Goal: Participate in discussion: Engage in conversation with other users on a specific topic

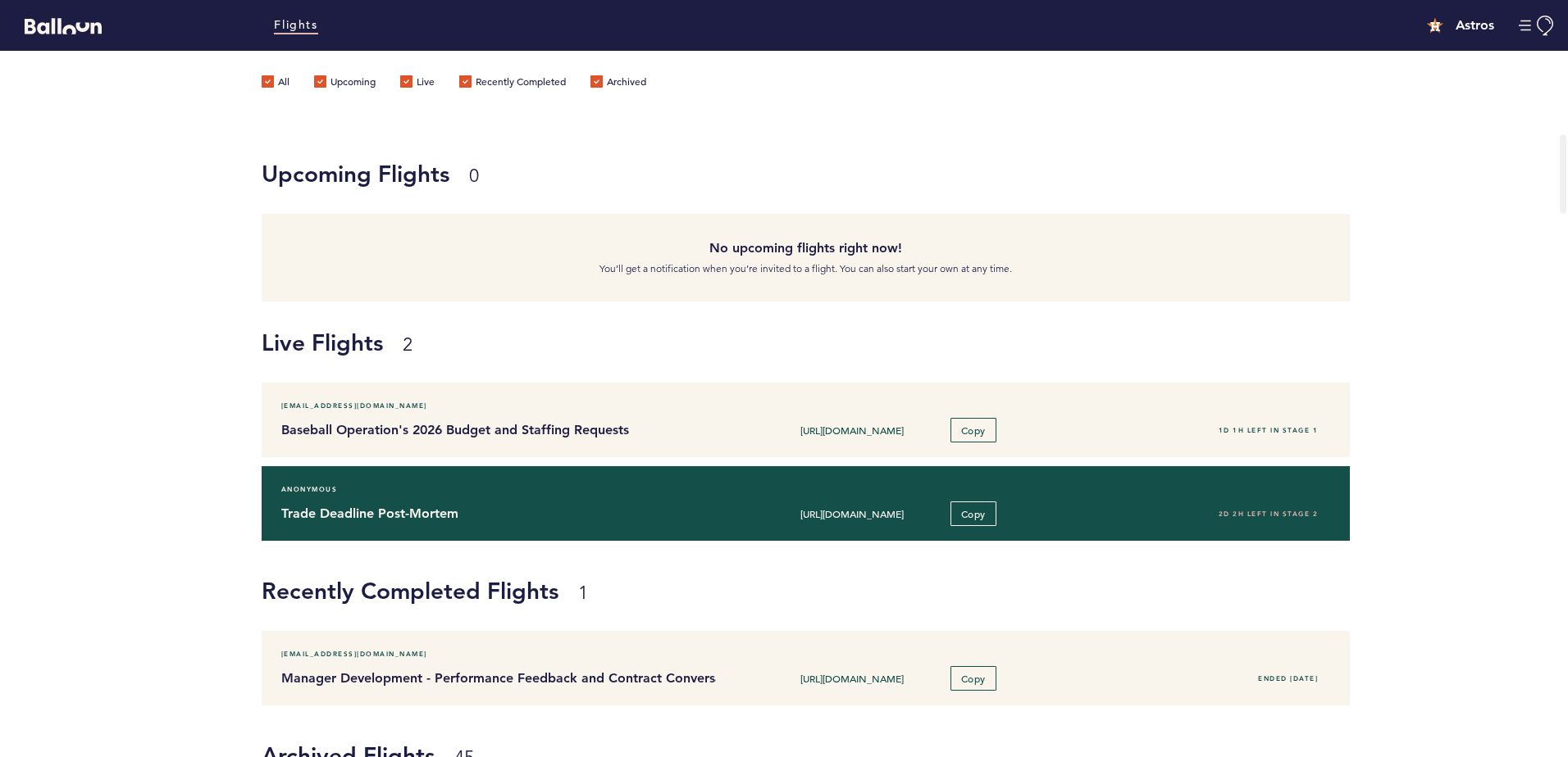
click at [510, 509] on h4 "Trade Deadline Post-Mortem" at bounding box center [492, 514] width 423 height 20
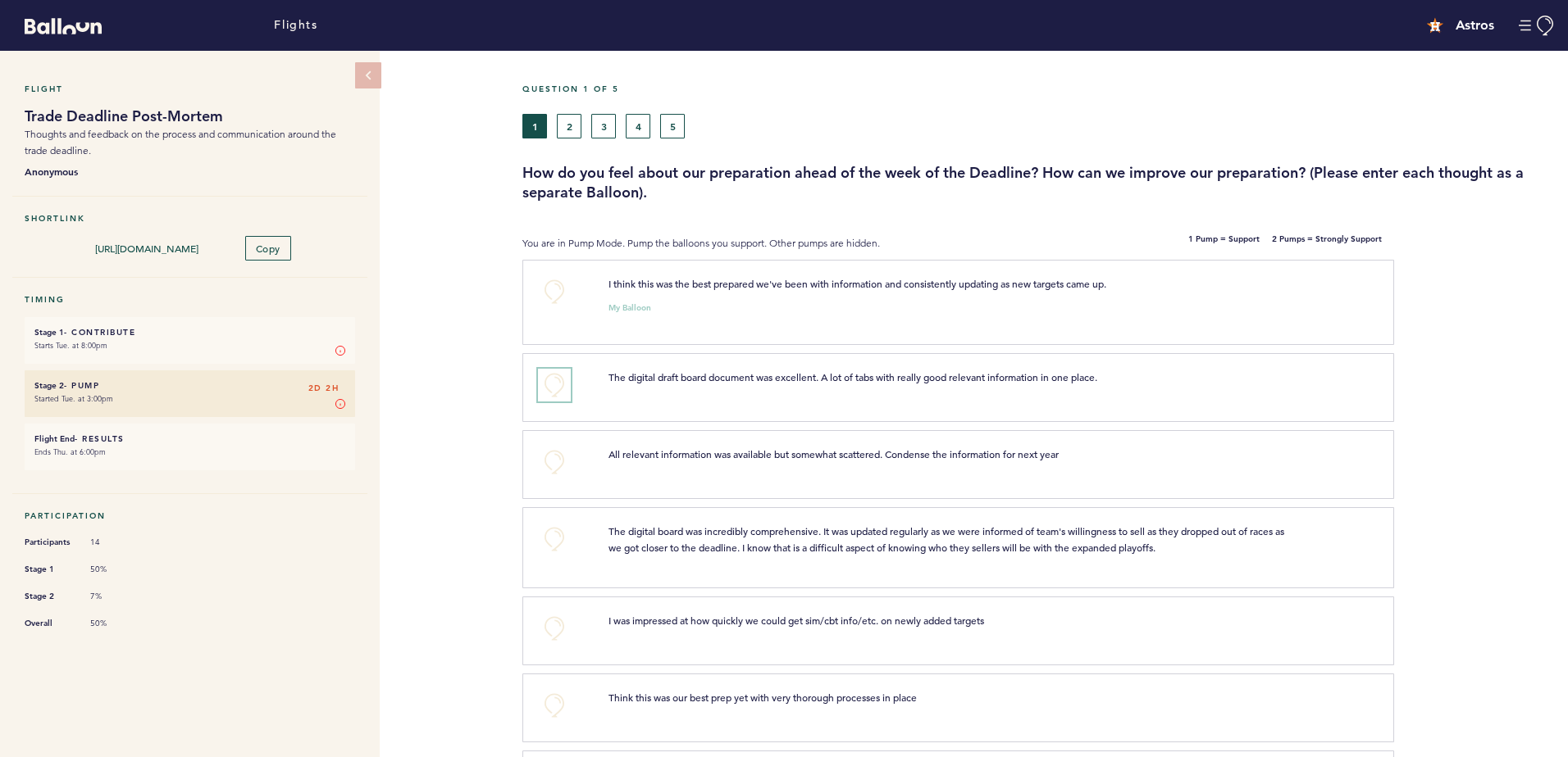
click at [562, 386] on button "+0" at bounding box center [554, 385] width 32 height 32
click at [550, 382] on span "+1" at bounding box center [555, 383] width 12 height 17
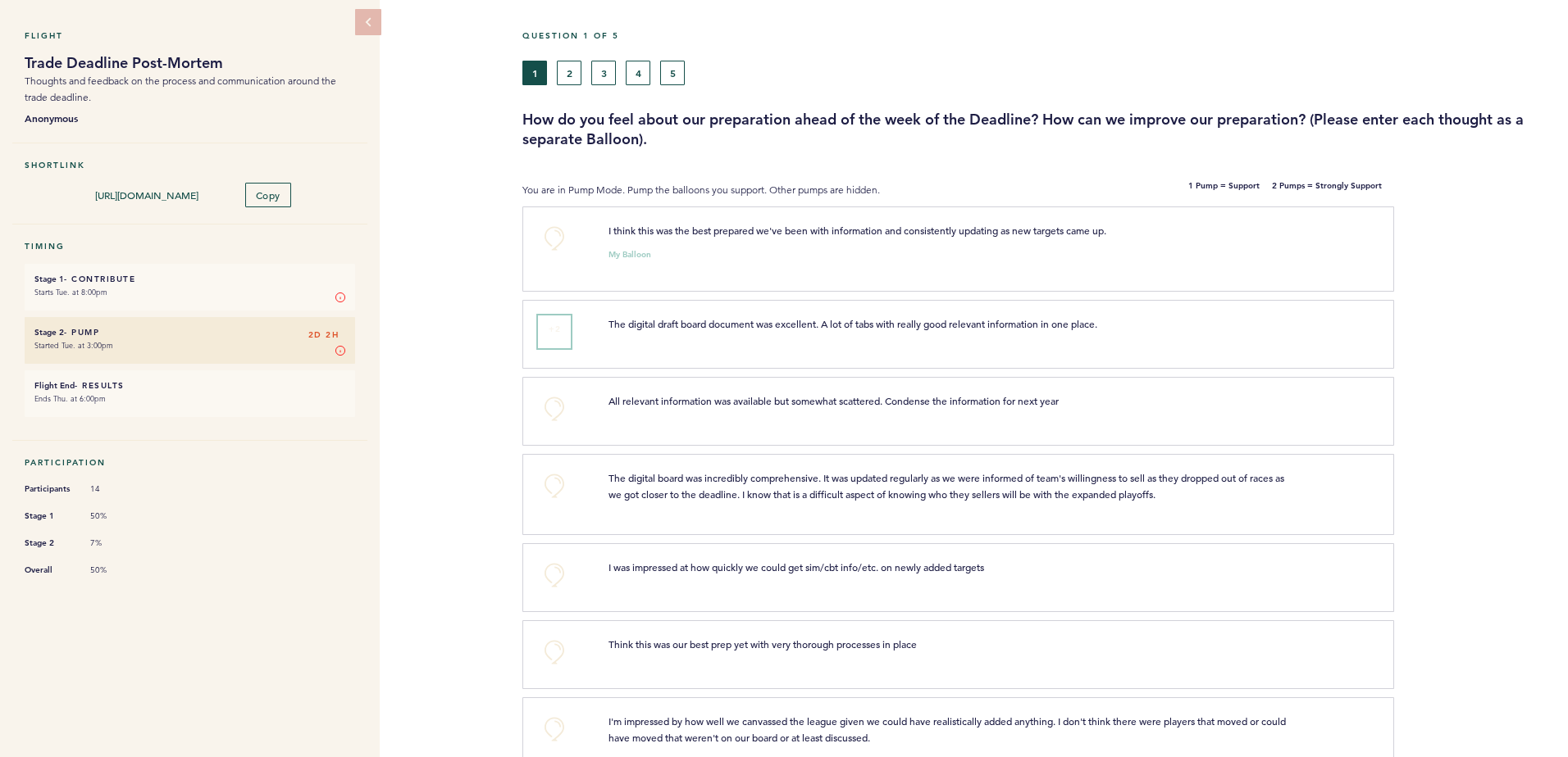
scroll to position [82, 0]
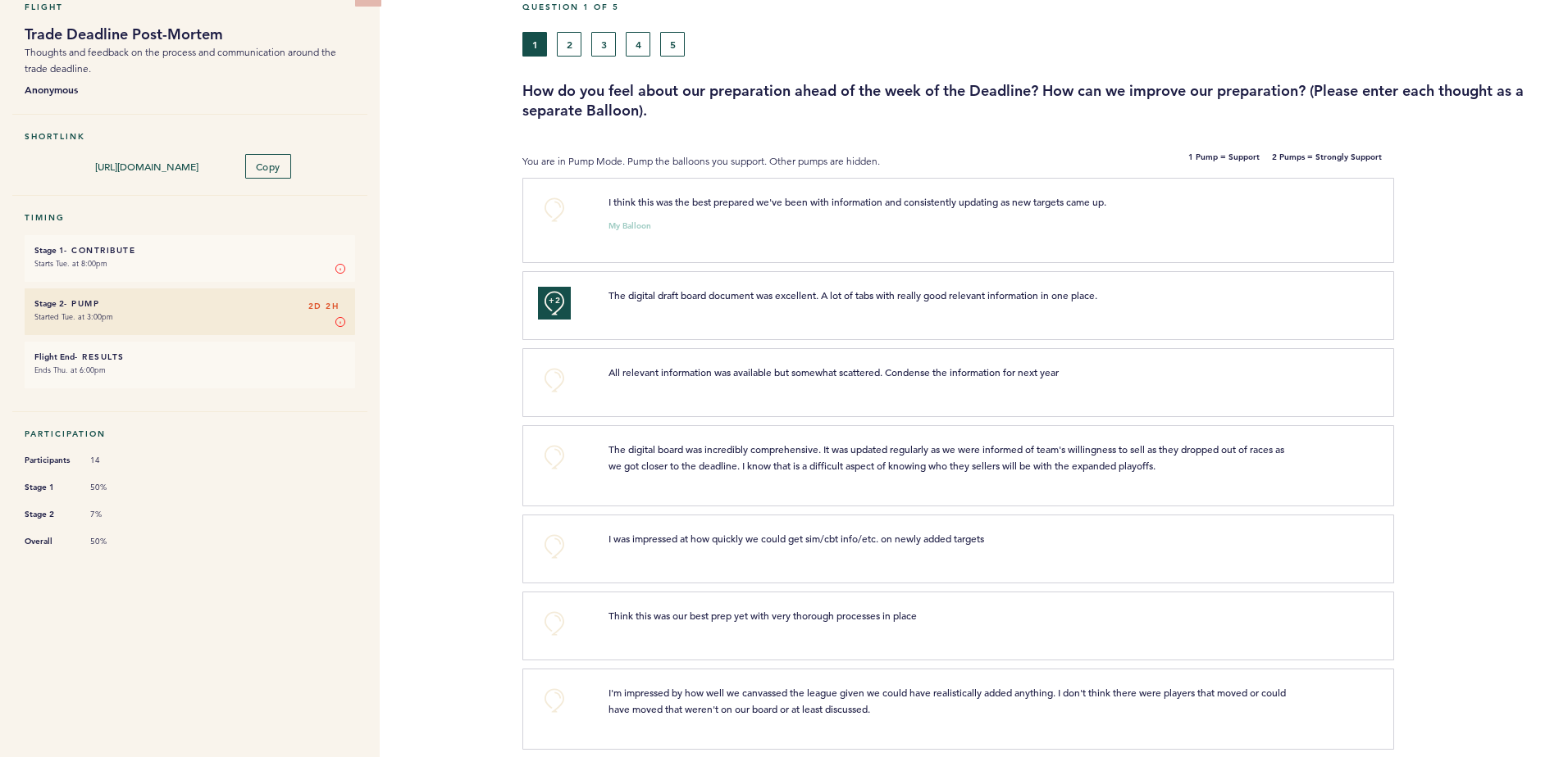
click at [496, 387] on div "Flight Trade Deadline Post-Mortem Thoughts and feedback on the process and comm…" at bounding box center [784, 322] width 1568 height 706
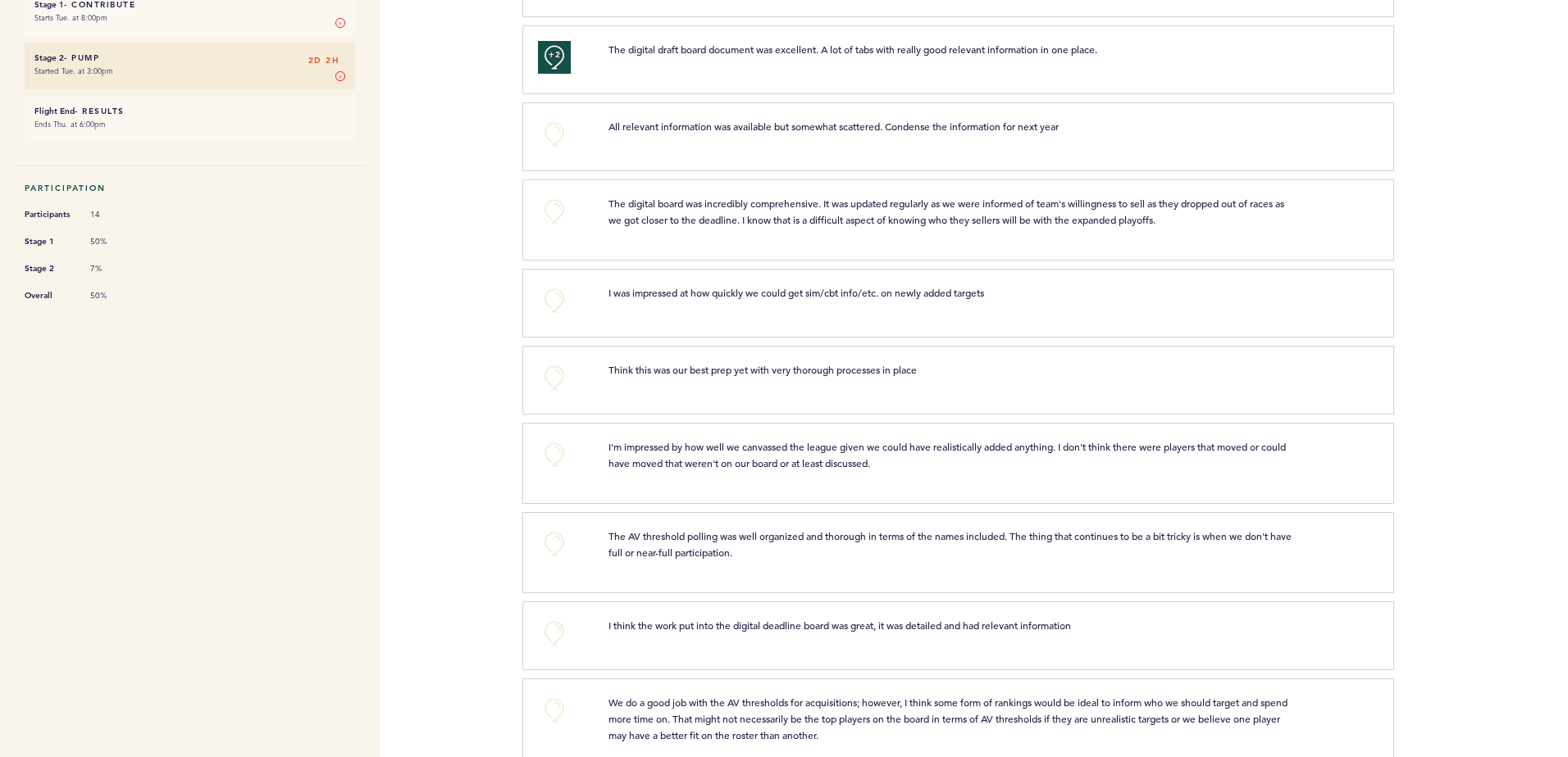
scroll to position [410, 0]
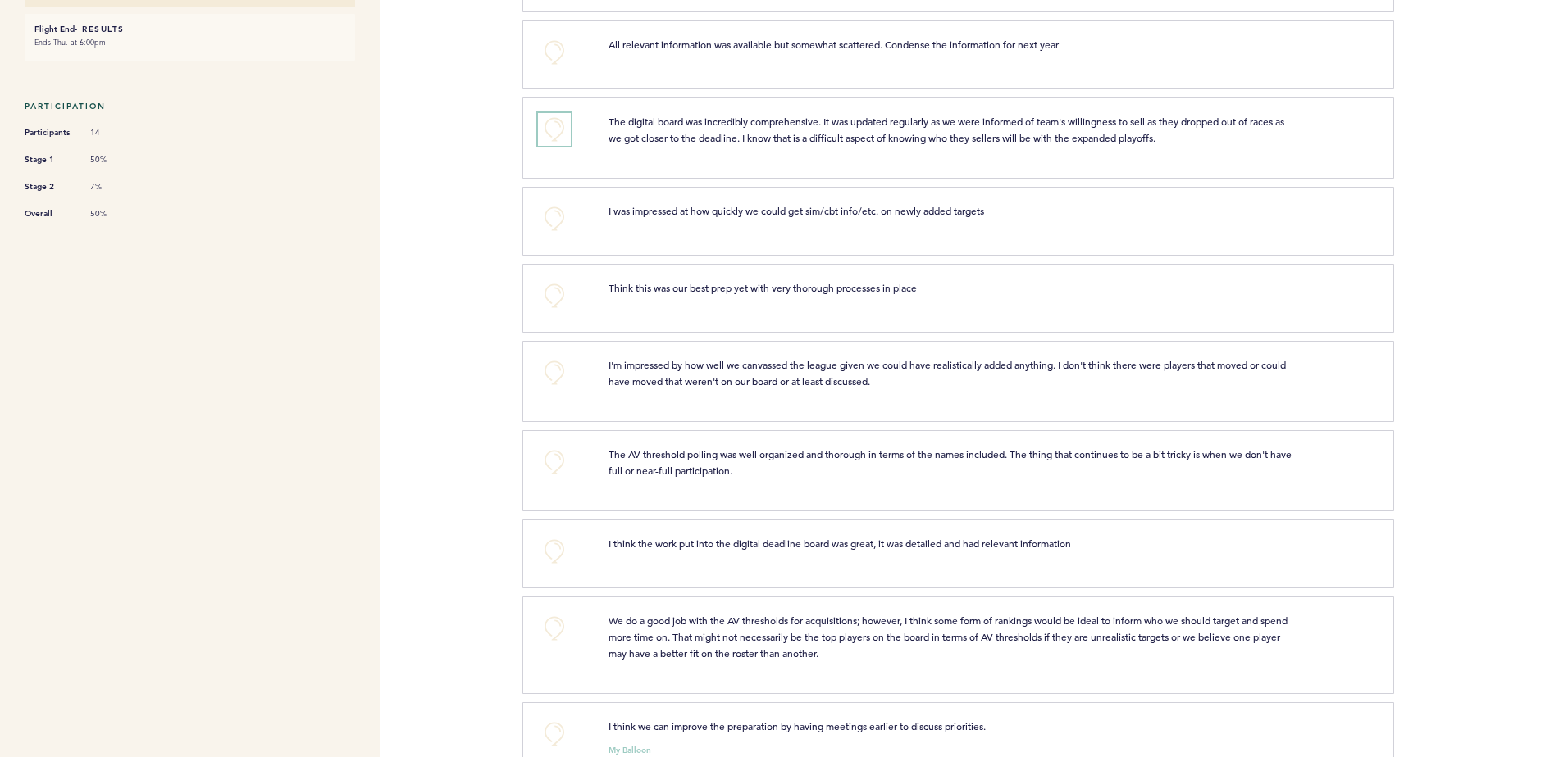
click at [561, 131] on button "+0" at bounding box center [554, 129] width 32 height 32
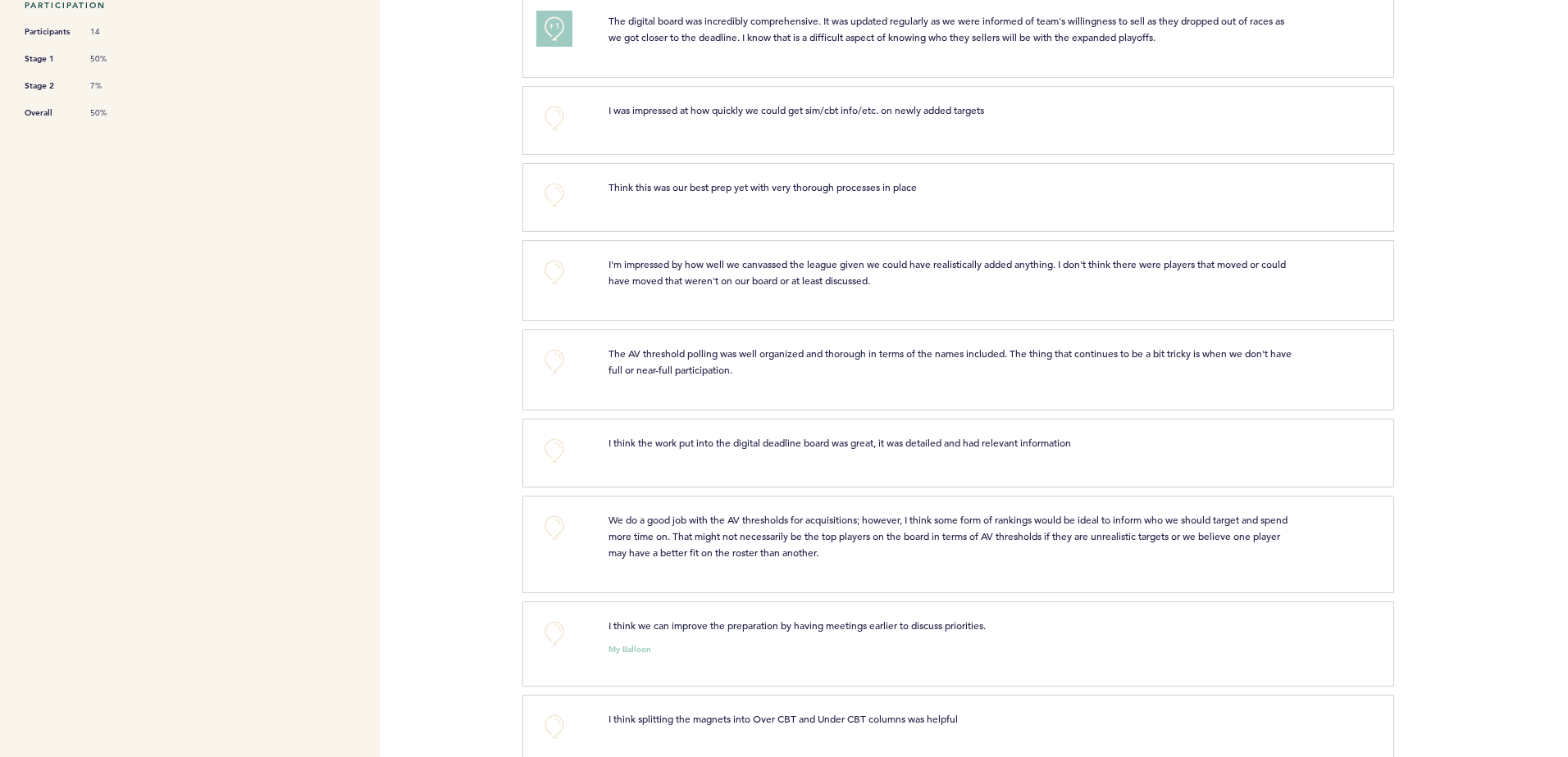
scroll to position [573, 0]
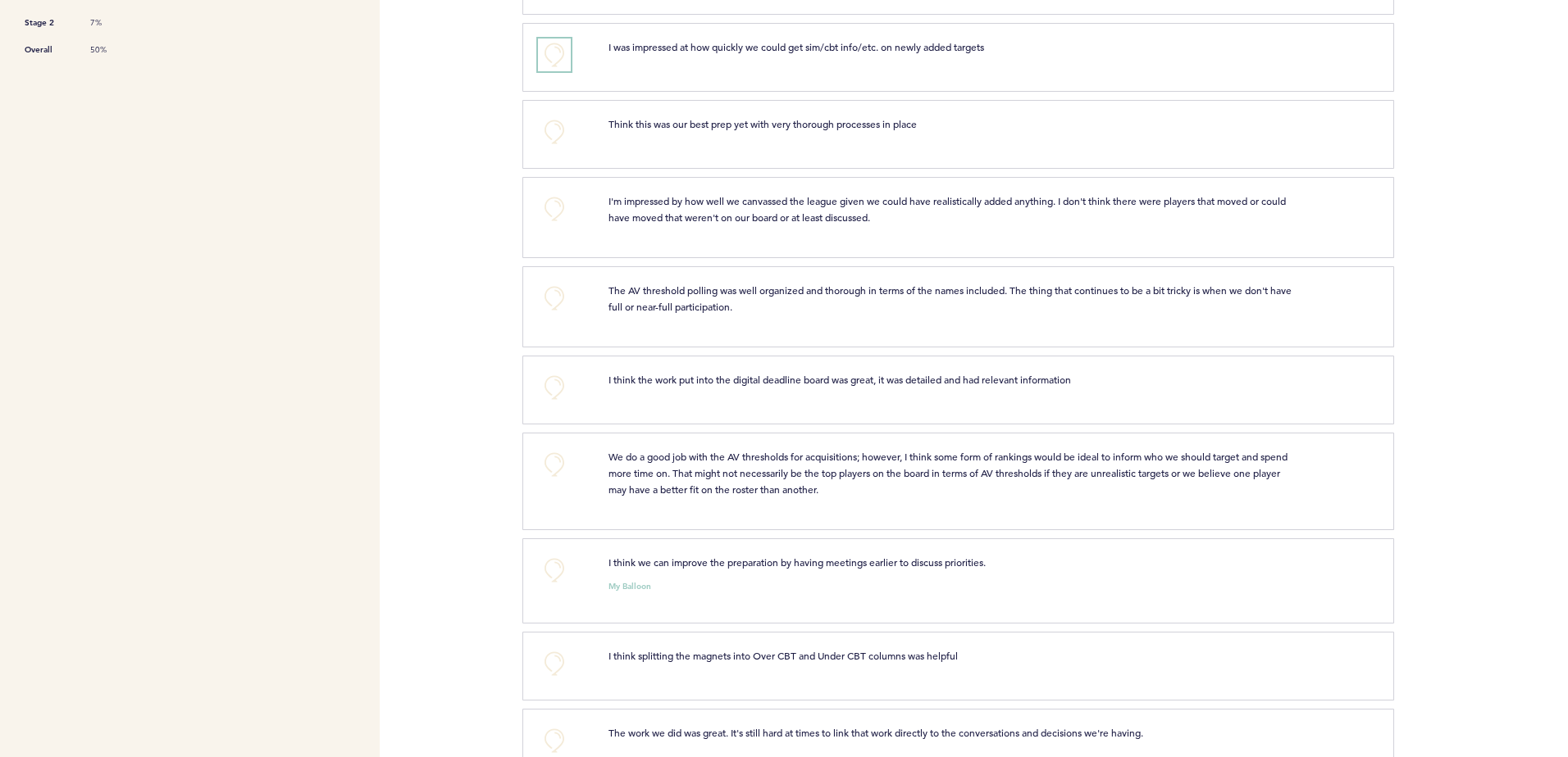
click at [556, 61] on button "+0" at bounding box center [554, 54] width 32 height 32
click at [556, 61] on button "+1" at bounding box center [554, 54] width 32 height 32
click at [547, 125] on button "+0" at bounding box center [554, 131] width 32 height 32
click at [547, 125] on button "+1" at bounding box center [554, 131] width 32 height 32
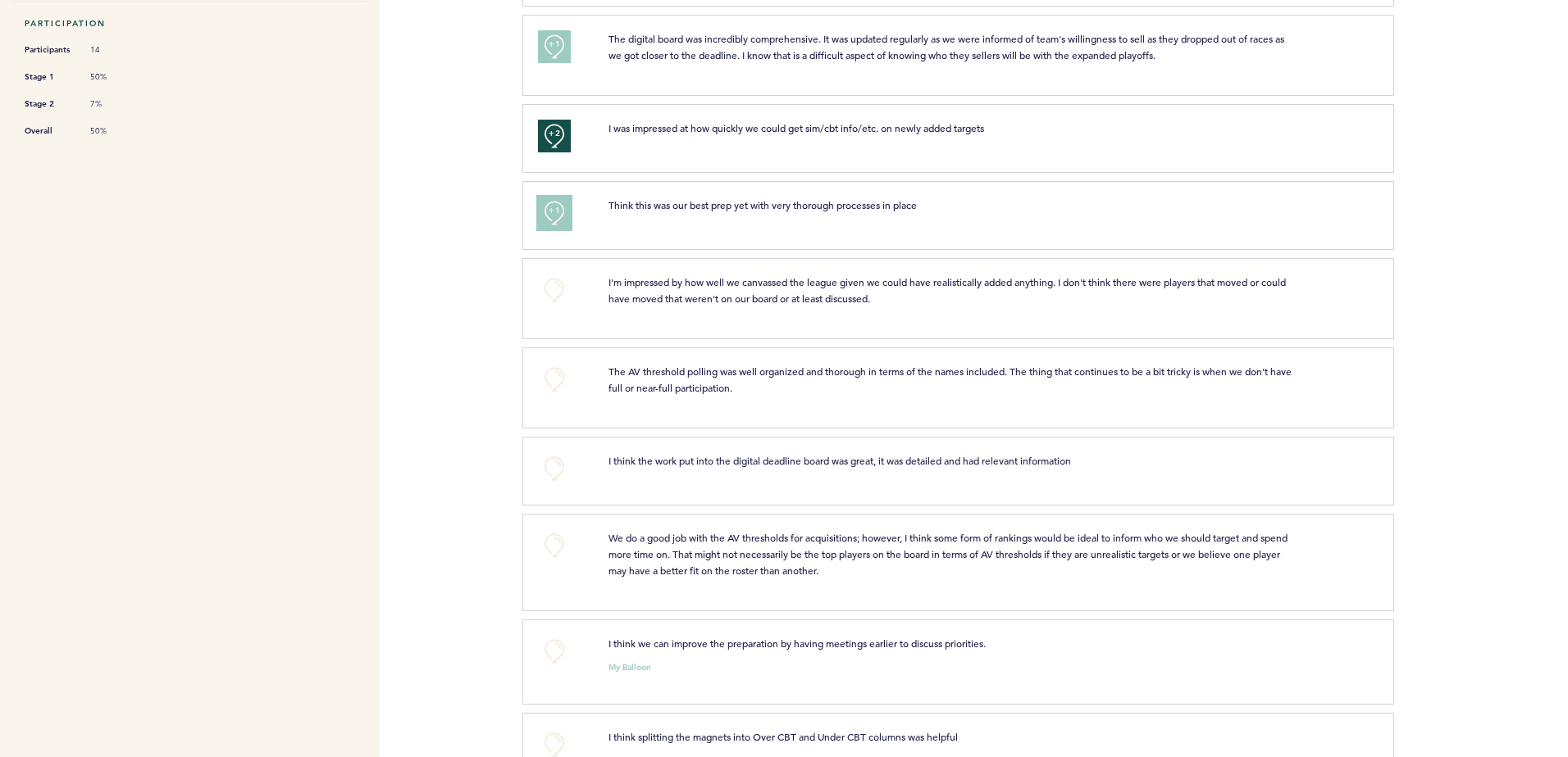
scroll to position [492, 0]
click at [567, 209] on button "+1" at bounding box center [554, 214] width 32 height 32
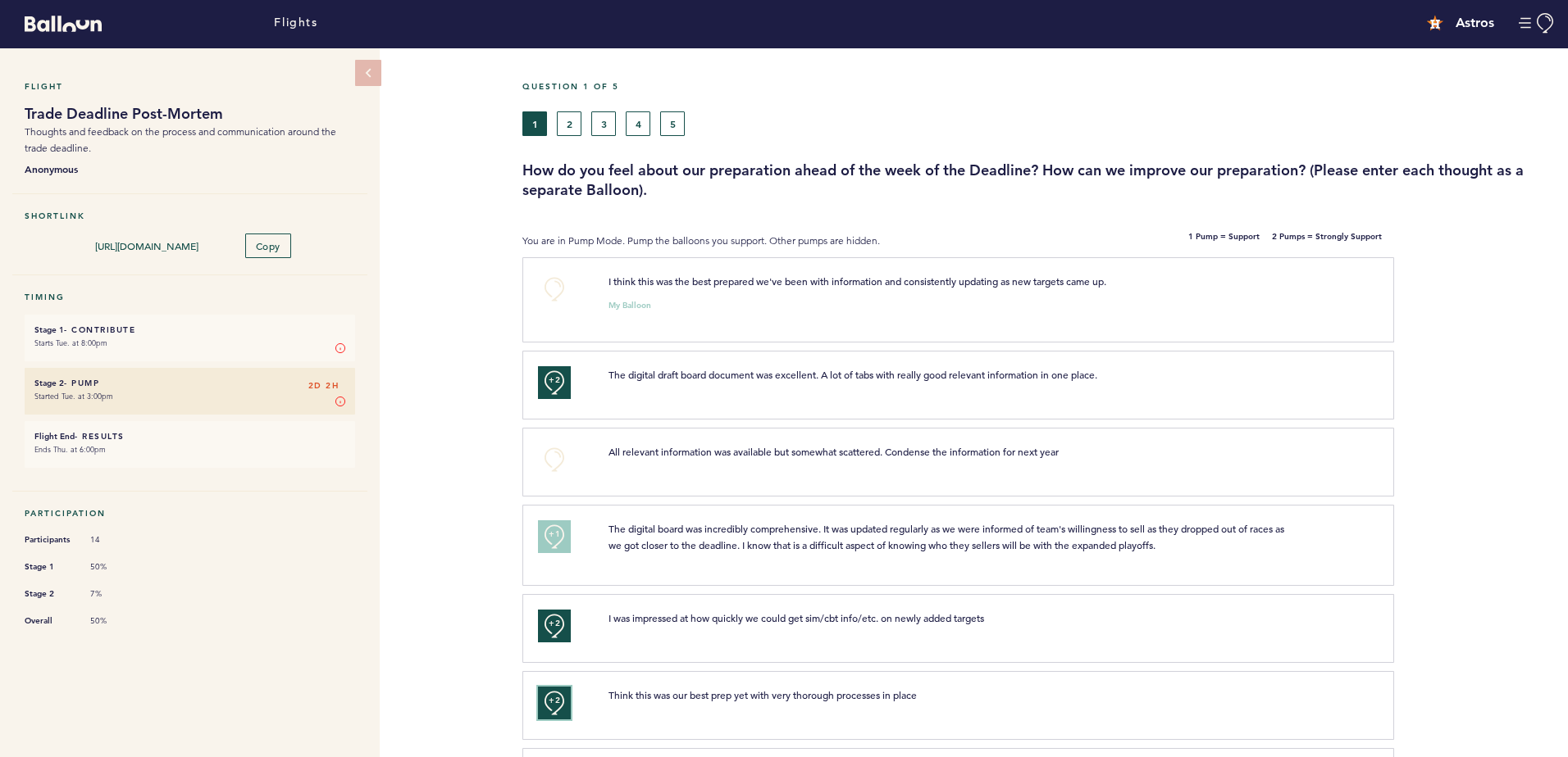
scroll to position [0, 0]
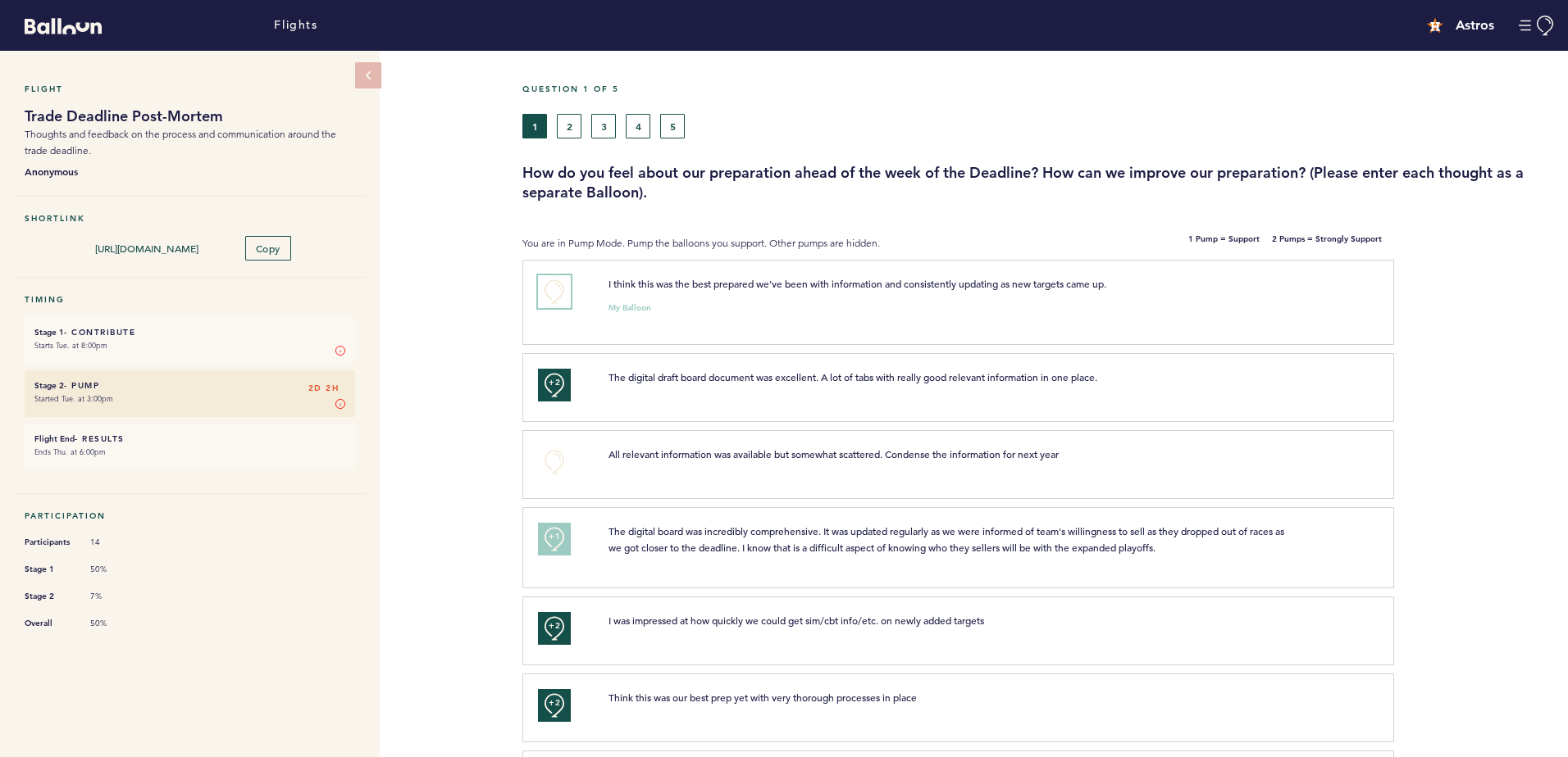
click at [549, 286] on button "+0" at bounding box center [554, 291] width 32 height 32
click at [549, 286] on span "+1" at bounding box center [555, 289] width 12 height 17
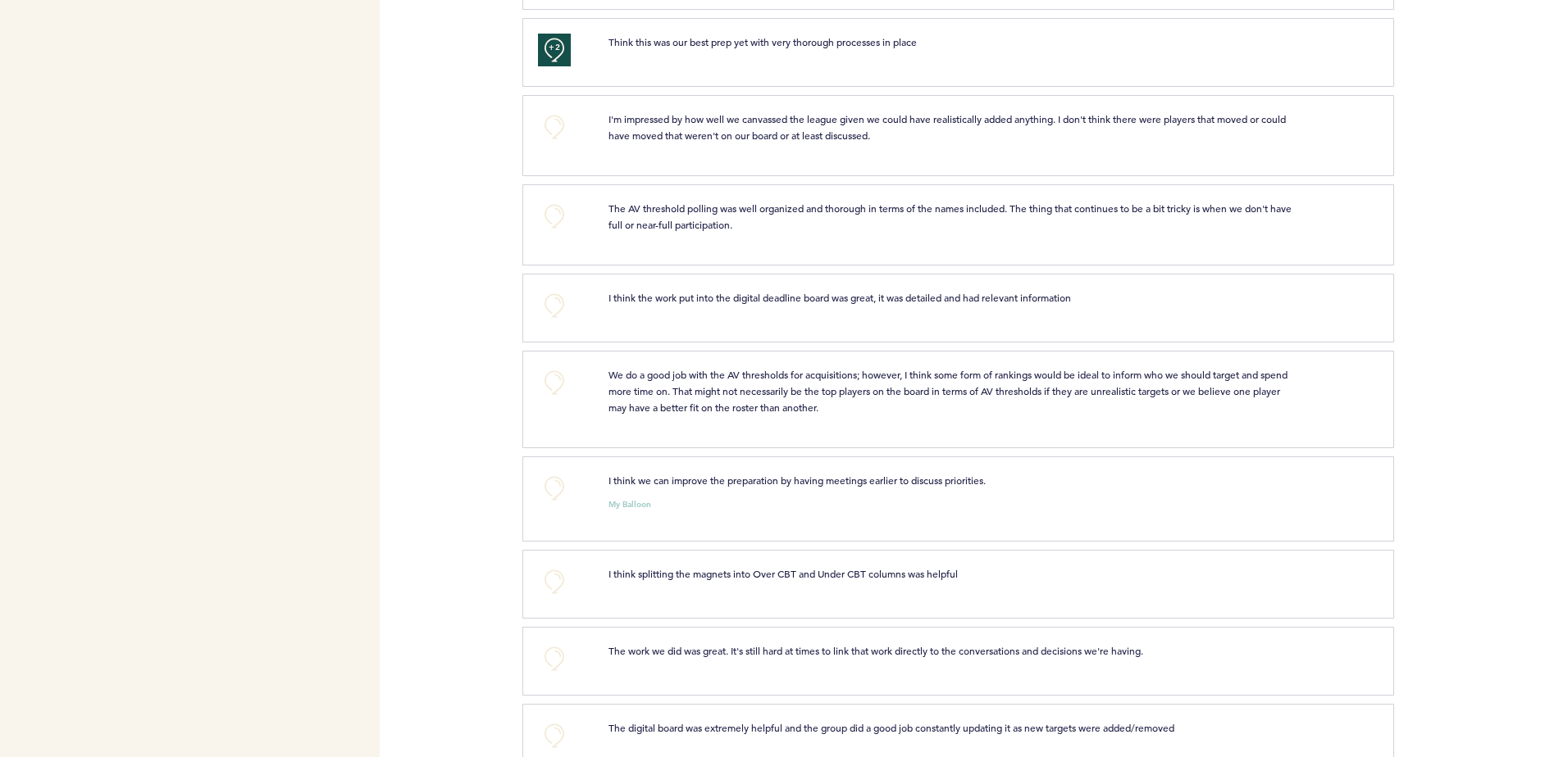
scroll to position [695, 0]
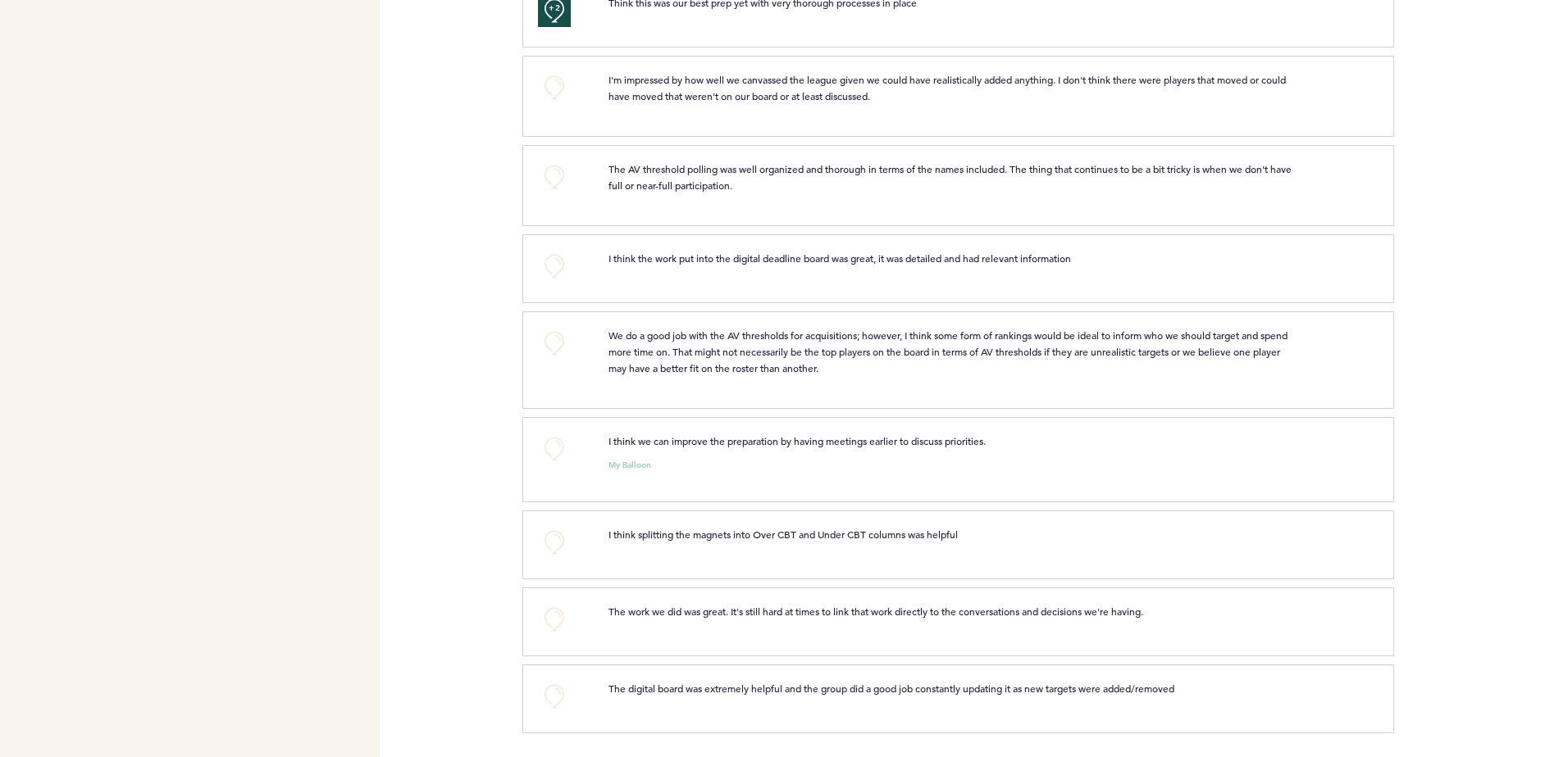
click at [1441, 221] on div at bounding box center [1481, 191] width 174 height 86
click at [557, 179] on button "+0" at bounding box center [554, 176] width 32 height 32
click at [552, 263] on button "+0" at bounding box center [554, 266] width 32 height 32
click at [552, 263] on span "+1" at bounding box center [555, 264] width 12 height 17
click at [559, 342] on button "+0" at bounding box center [554, 343] width 32 height 32
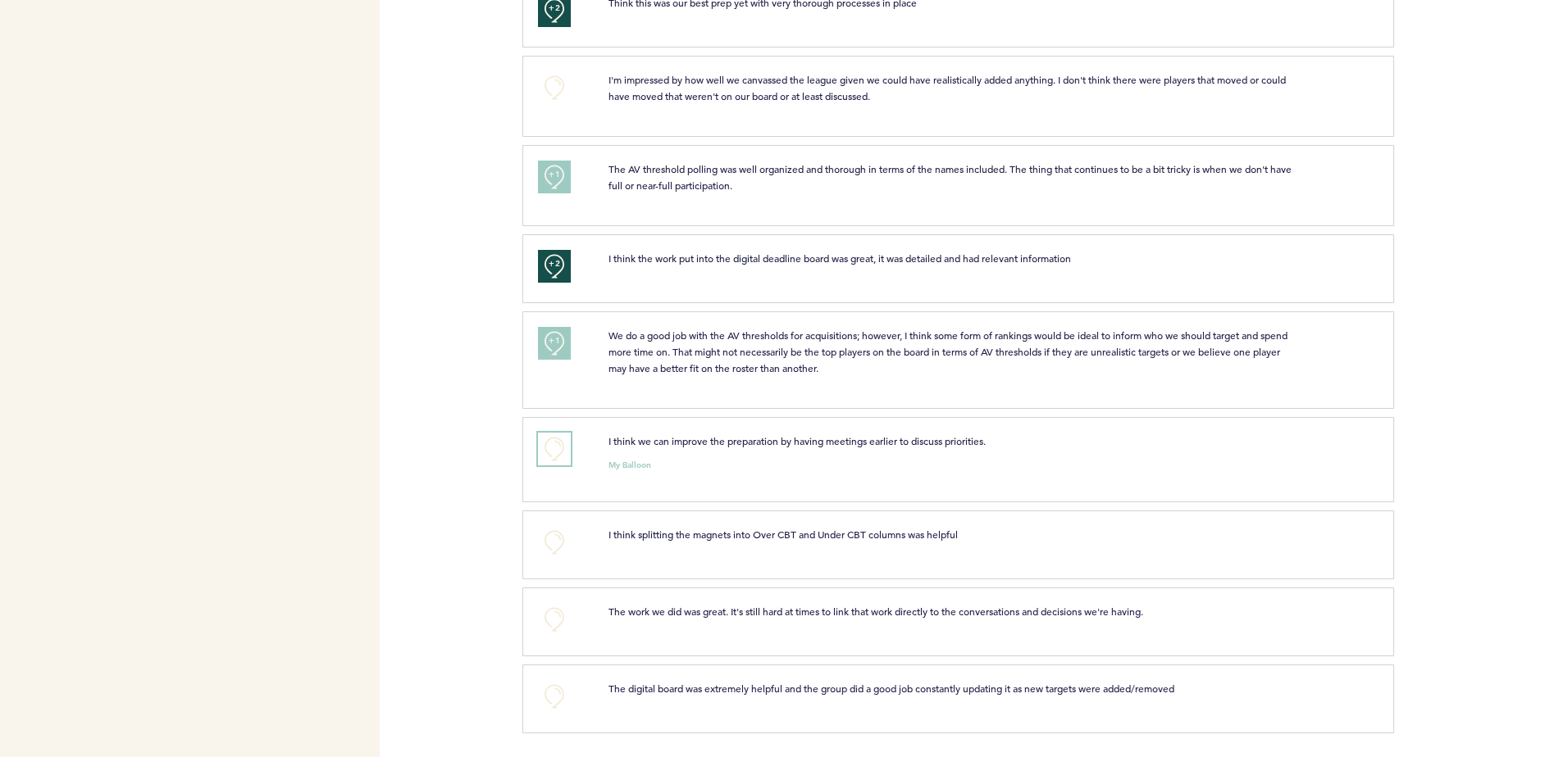
click at [552, 445] on button "+0" at bounding box center [554, 449] width 32 height 32
click at [550, 688] on button "+0" at bounding box center [554, 696] width 32 height 32
click at [550, 688] on span "+1" at bounding box center [555, 694] width 12 height 17
click at [514, 676] on div "Flights Astros [EMAIL_ADDRESS][DOMAIN_NAME] Team Domain: astros Notification Pr…" at bounding box center [784, 378] width 1568 height 757
click at [550, 691] on span "+1" at bounding box center [555, 694] width 12 height 17
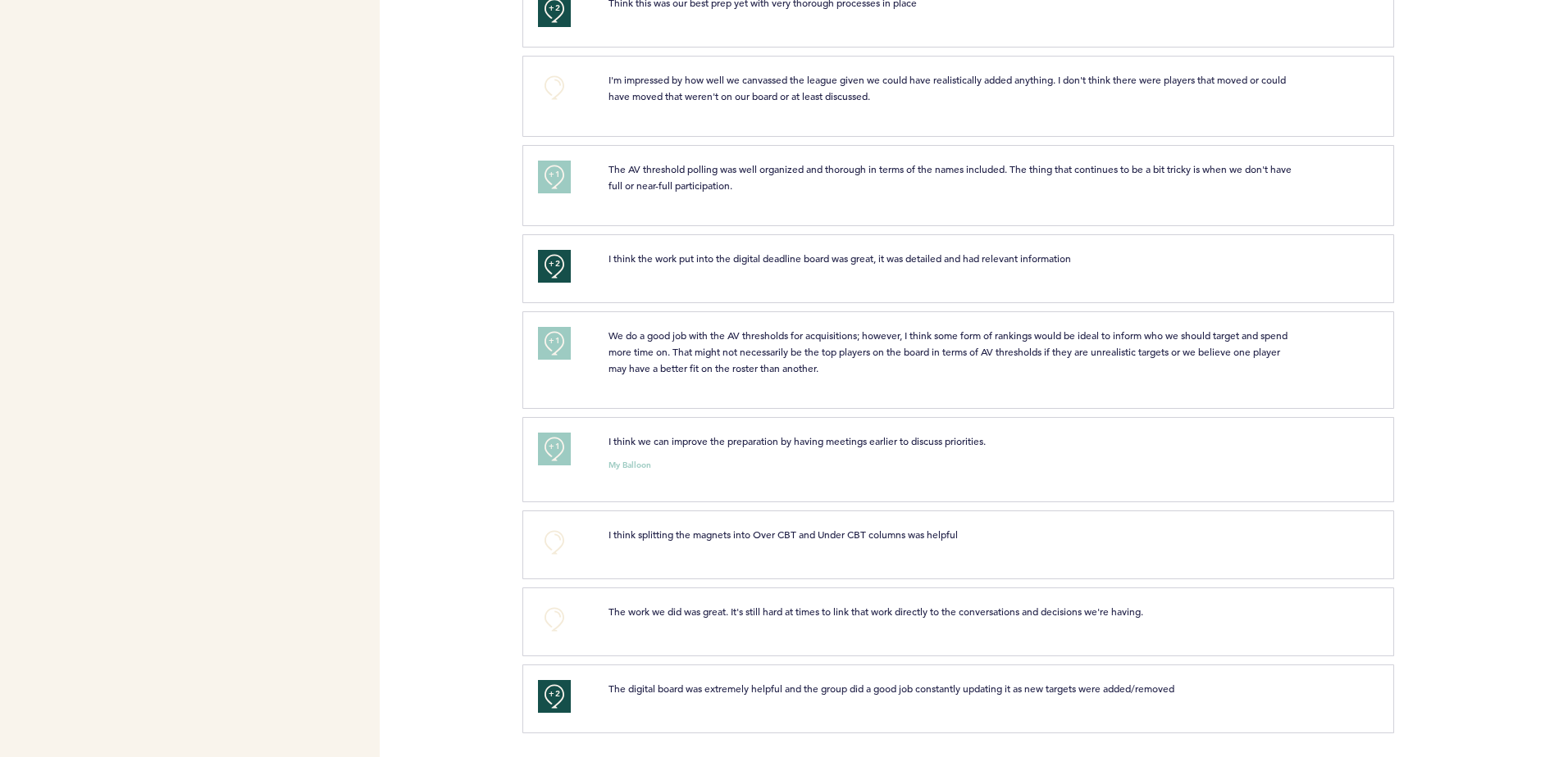
click at [497, 686] on div "Flights Astros [EMAIL_ADDRESS][DOMAIN_NAME] Team Domain: astros Notification Pr…" at bounding box center [784, 378] width 1568 height 757
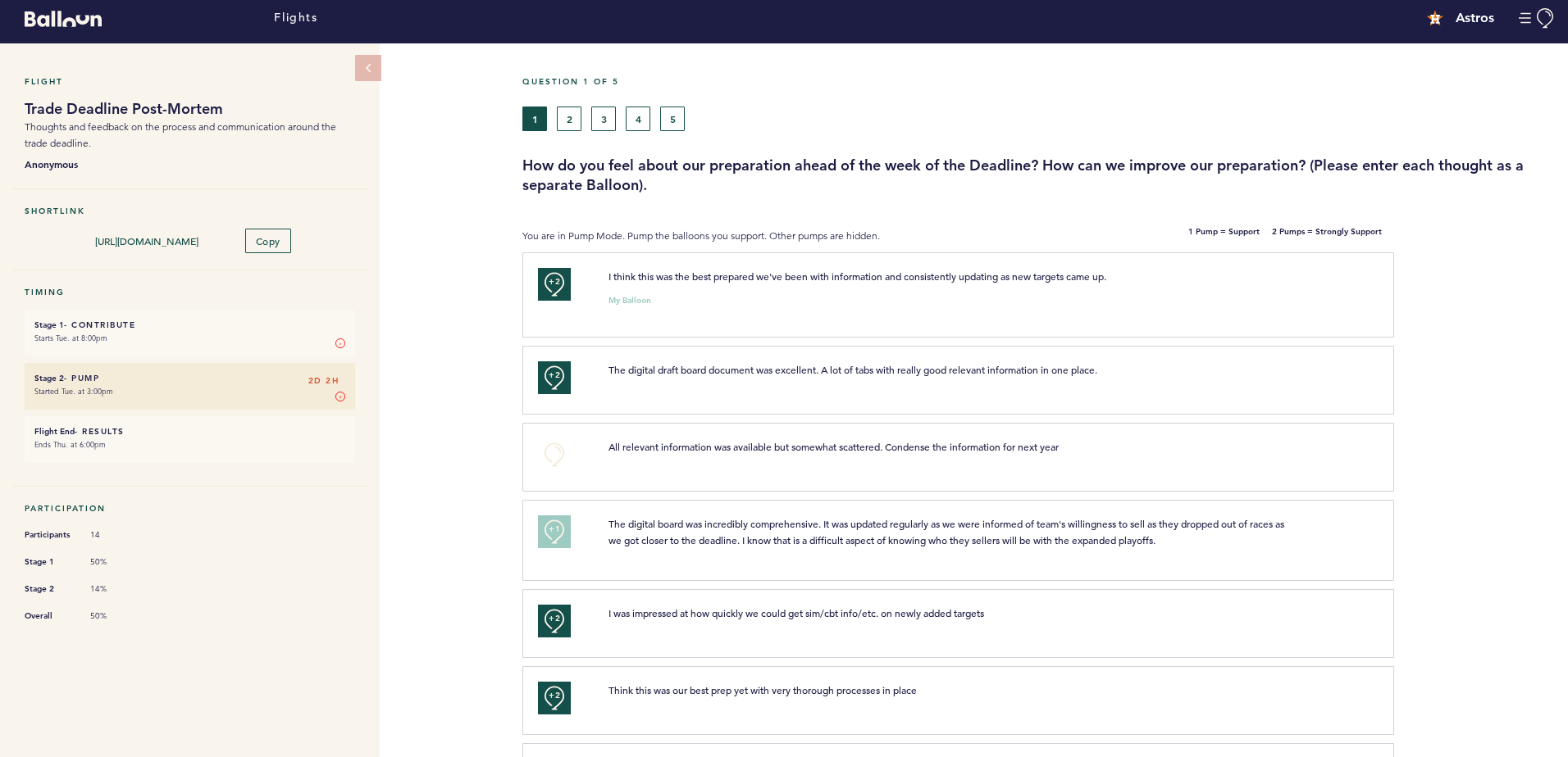
scroll to position [0, 0]
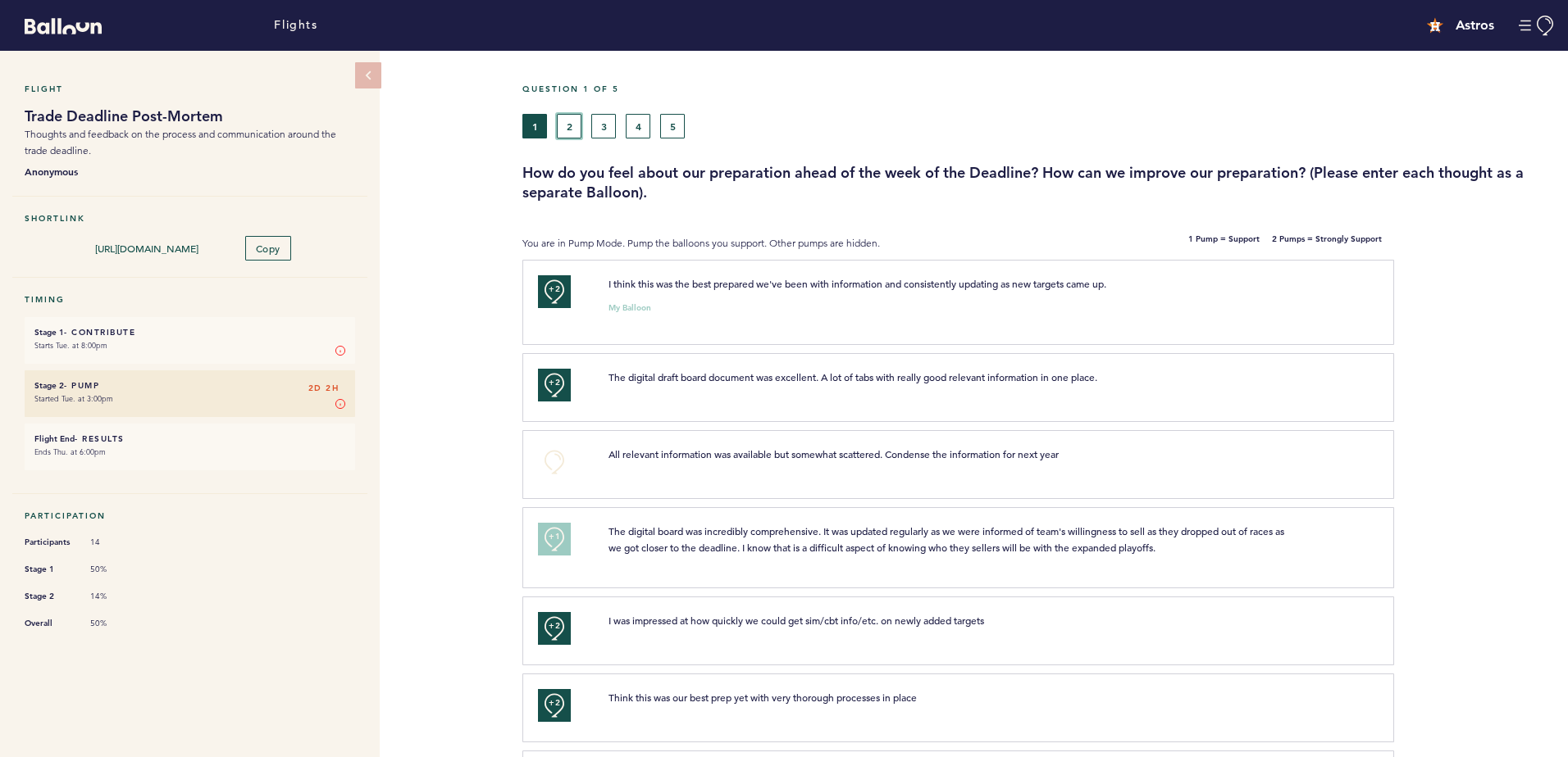
click at [574, 123] on button "2" at bounding box center [570, 126] width 25 height 25
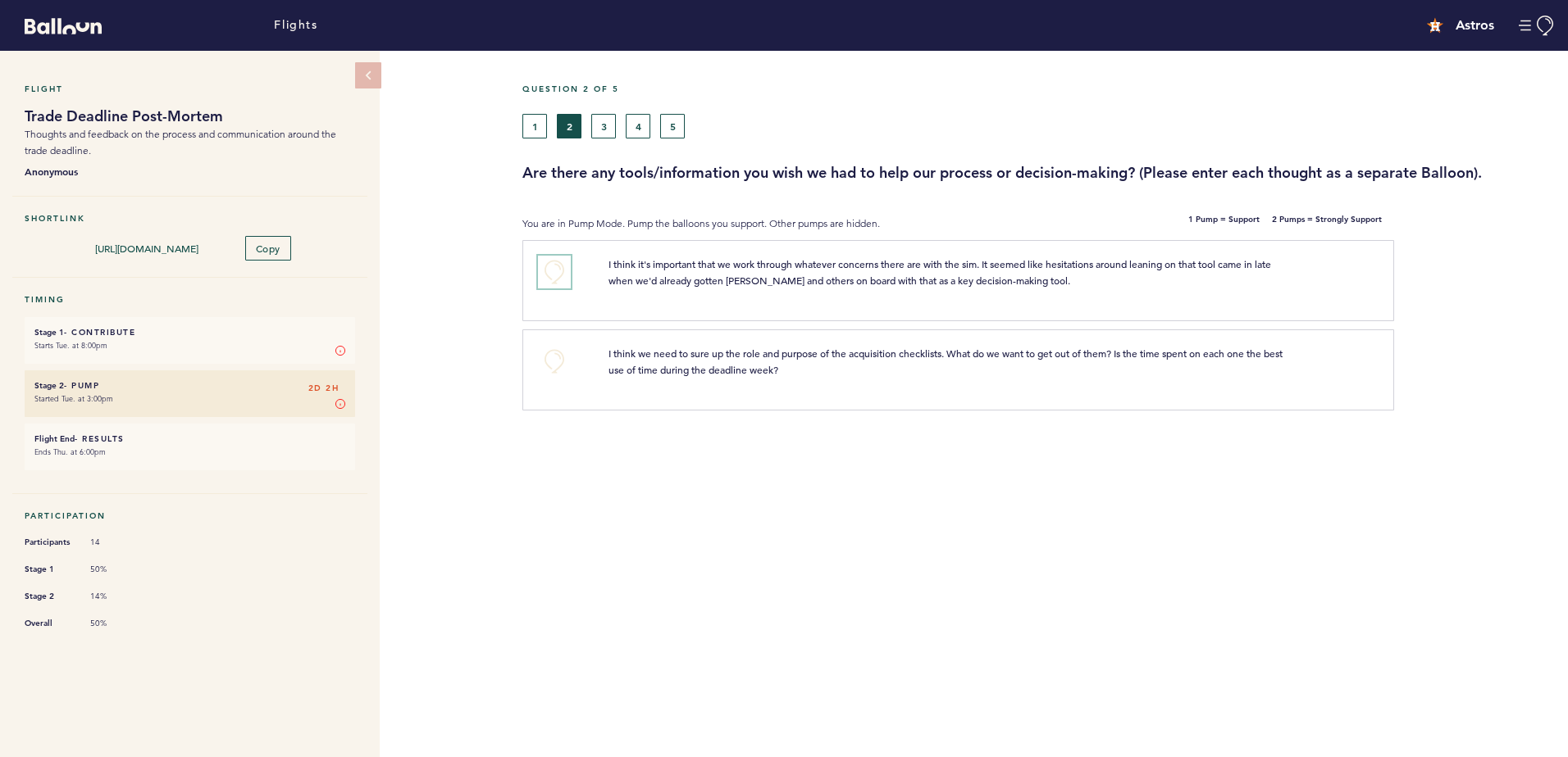
click at [550, 271] on button "+0" at bounding box center [554, 272] width 32 height 32
click at [539, 351] on button "+0" at bounding box center [554, 361] width 32 height 32
click at [608, 128] on button "3" at bounding box center [604, 126] width 25 height 25
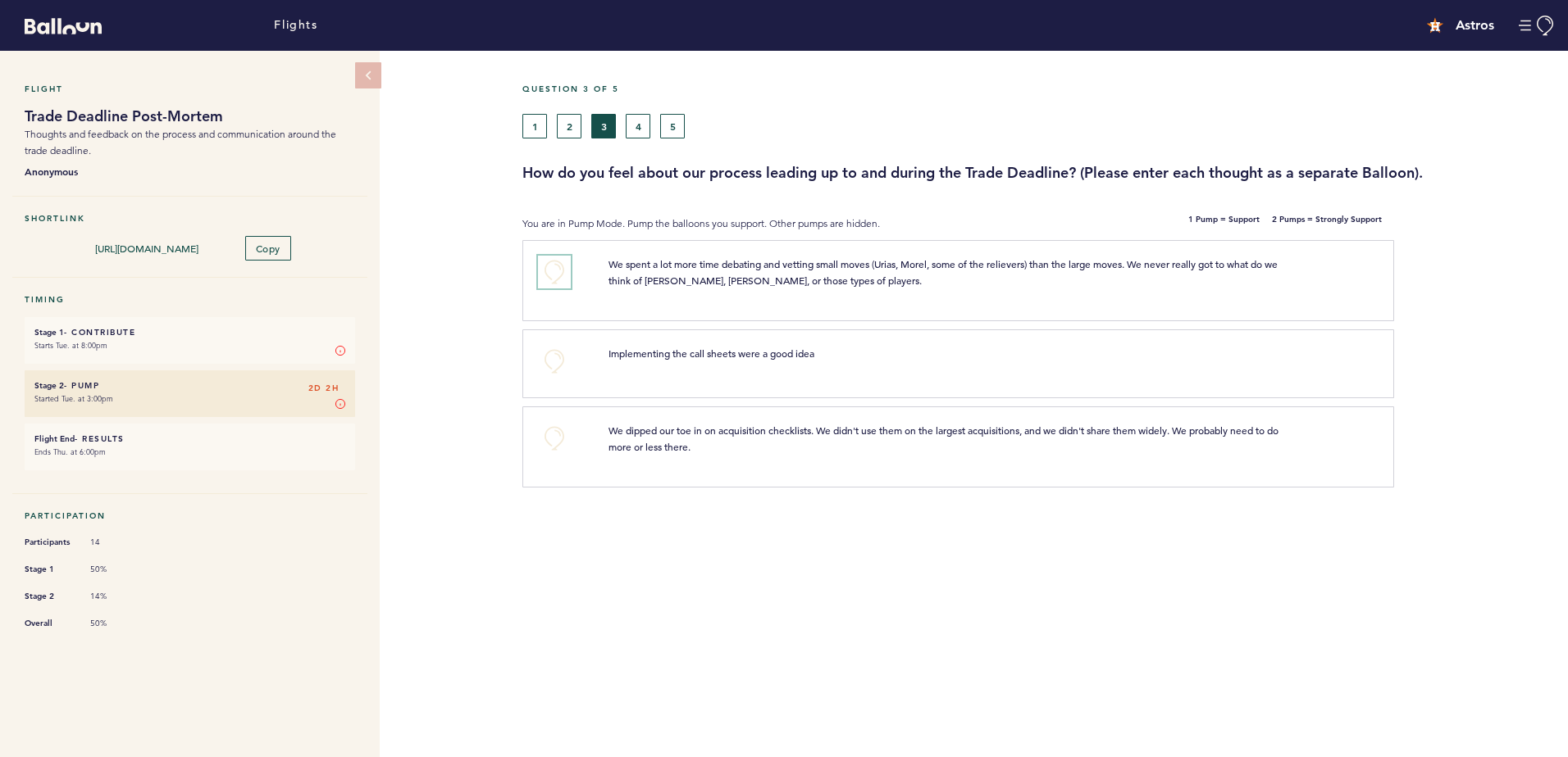
click at [564, 267] on button "+0" at bounding box center [554, 272] width 32 height 32
click at [564, 267] on button "+1" at bounding box center [554, 272] width 32 height 32
click at [550, 439] on button "+0" at bounding box center [554, 438] width 32 height 32
click at [633, 117] on button "4" at bounding box center [638, 126] width 25 height 25
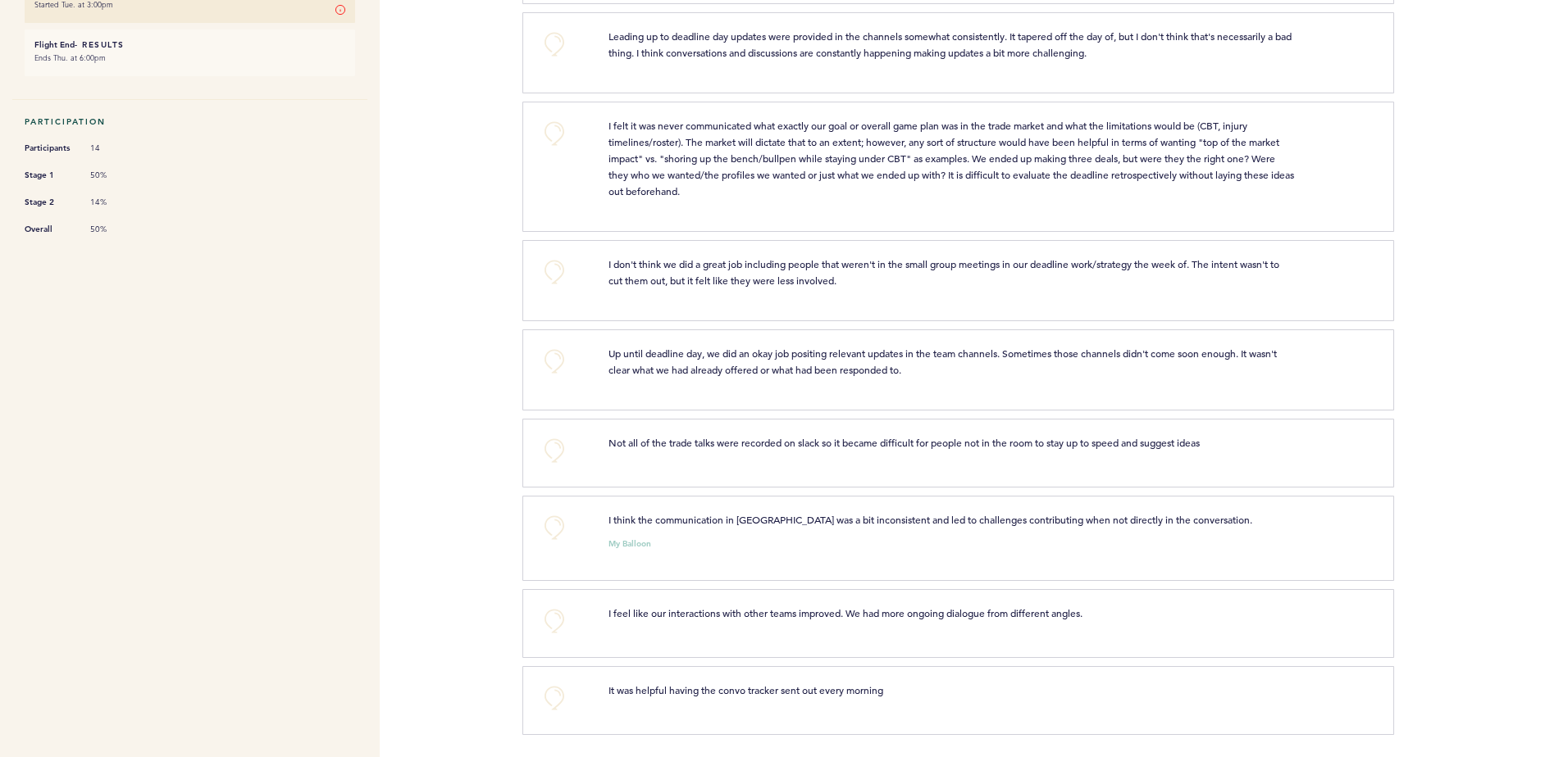
scroll to position [396, 0]
click at [541, 687] on button "+0" at bounding box center [554, 696] width 32 height 32
click at [562, 705] on button "+1" at bounding box center [554, 696] width 32 height 32
click at [506, 579] on div "Flights Astros [EMAIL_ADDRESS][DOMAIN_NAME] Team Domain: astros Notification Pr…" at bounding box center [784, 378] width 1568 height 757
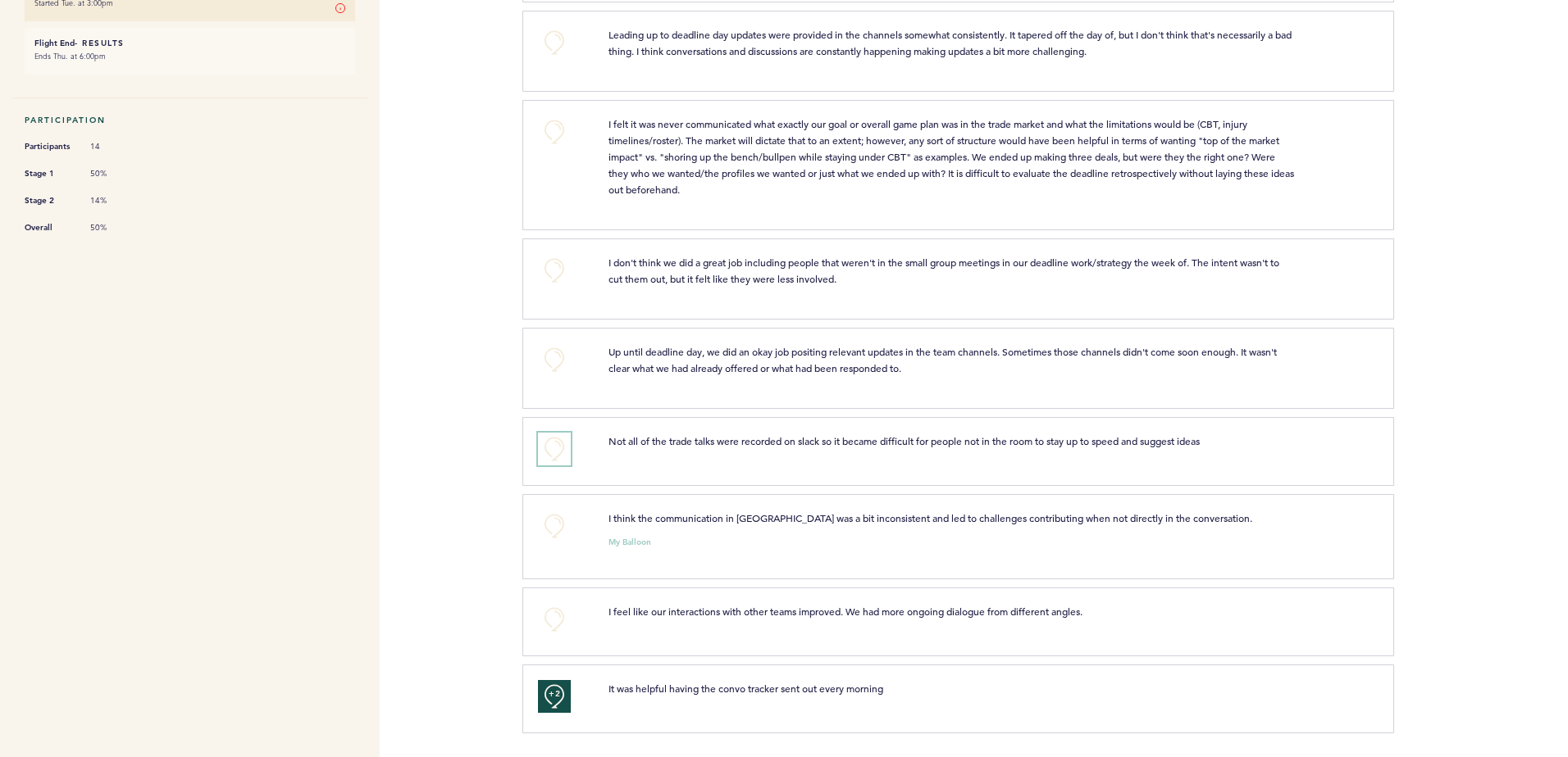
click at [559, 450] on button "+0" at bounding box center [554, 449] width 32 height 32
click at [565, 516] on button "+0" at bounding box center [554, 525] width 32 height 32
click at [479, 429] on div "Flights Astros [EMAIL_ADDRESS][DOMAIN_NAME] Team Domain: astros Notification Pr…" at bounding box center [784, 378] width 1568 height 757
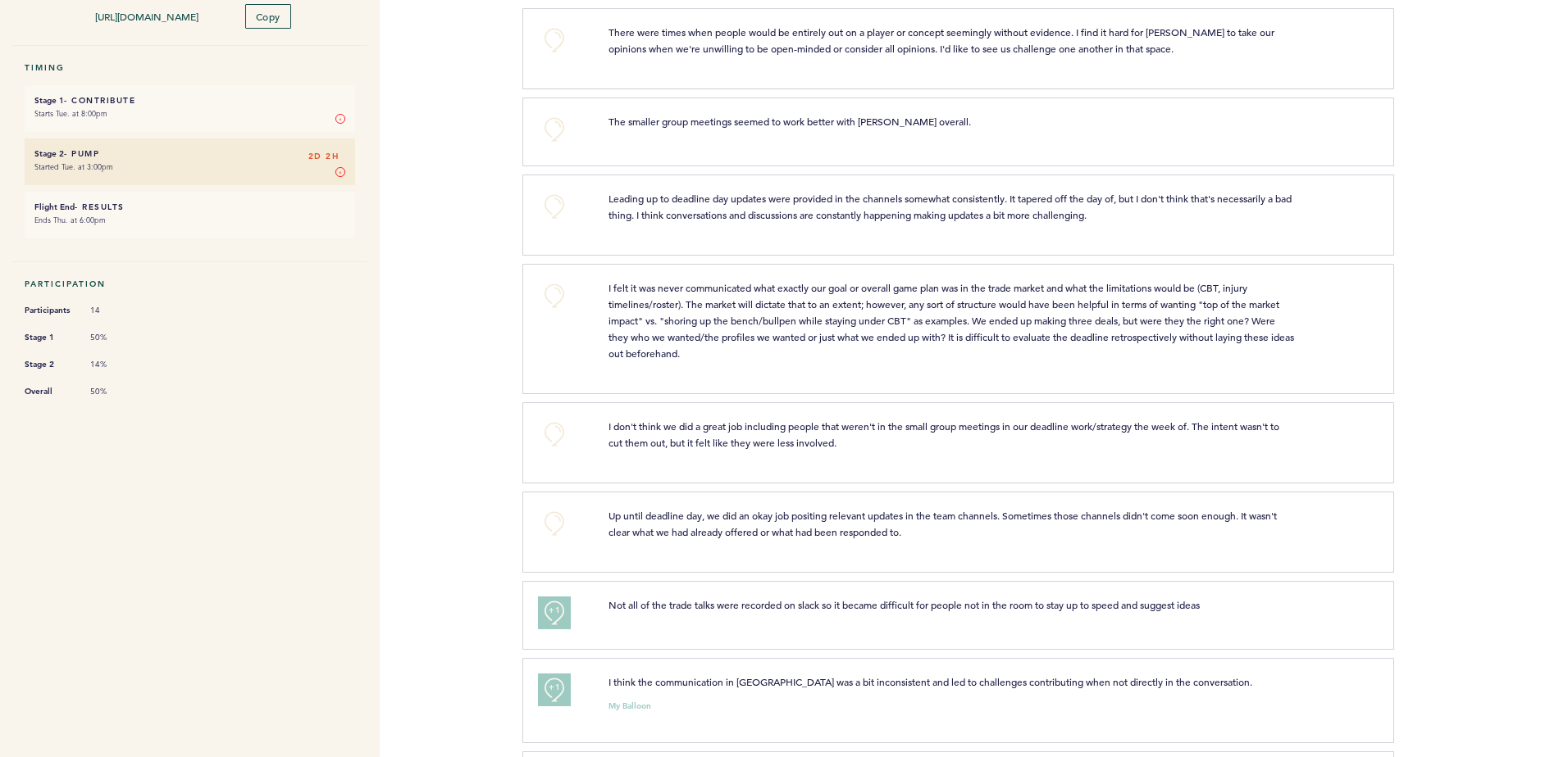
scroll to position [150, 0]
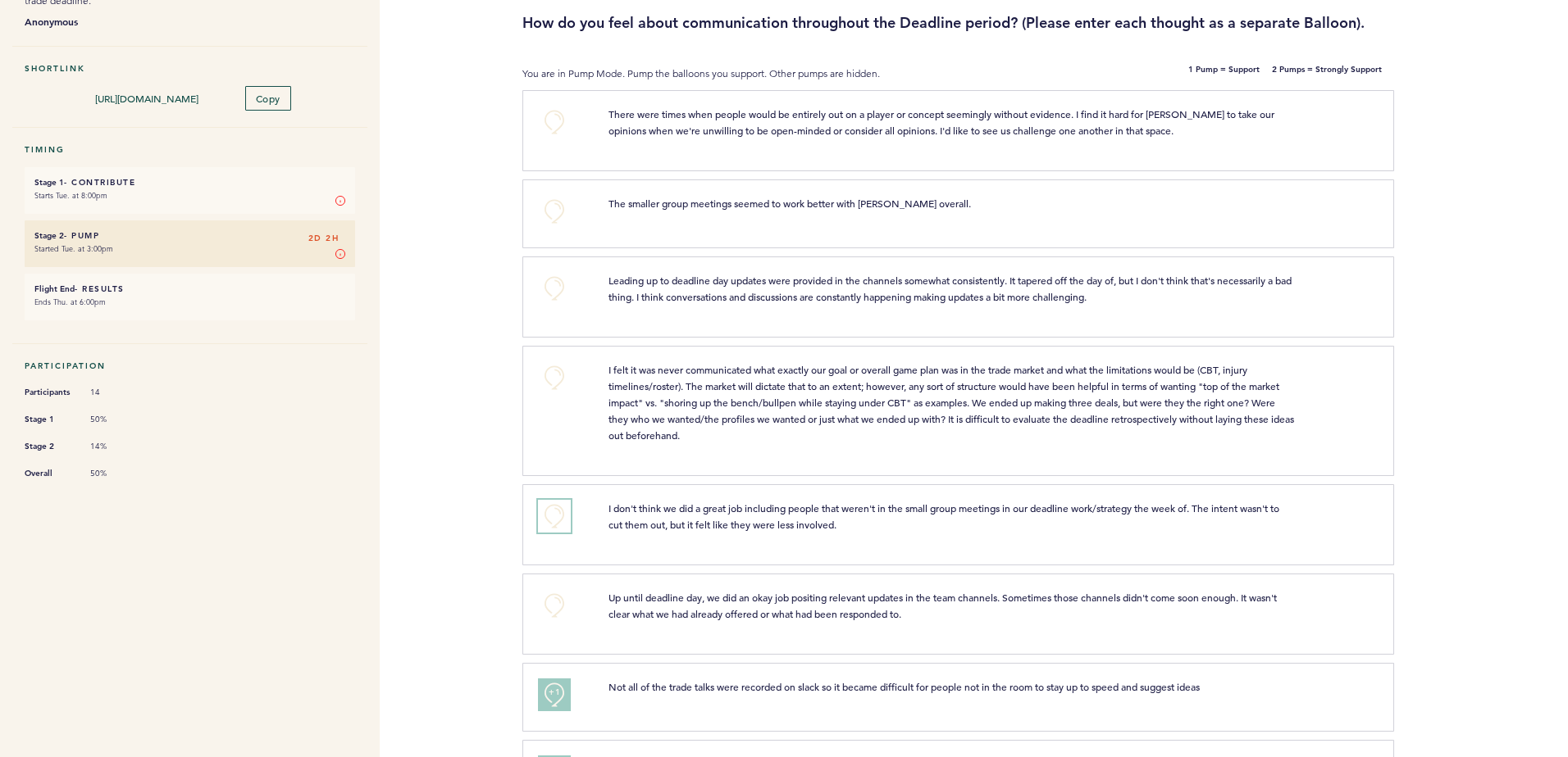
click at [551, 514] on button "+0" at bounding box center [554, 516] width 32 height 32
click at [485, 597] on div "Flight Trade Deadline Post-Mortem Thoughts and feedback on the process and comm…" at bounding box center [784, 254] width 1568 height 706
click at [560, 602] on button "+0" at bounding box center [554, 605] width 32 height 32
click at [496, 563] on div "Flight Trade Deadline Post-Mortem Thoughts and feedback on the process and comm…" at bounding box center [784, 254] width 1568 height 706
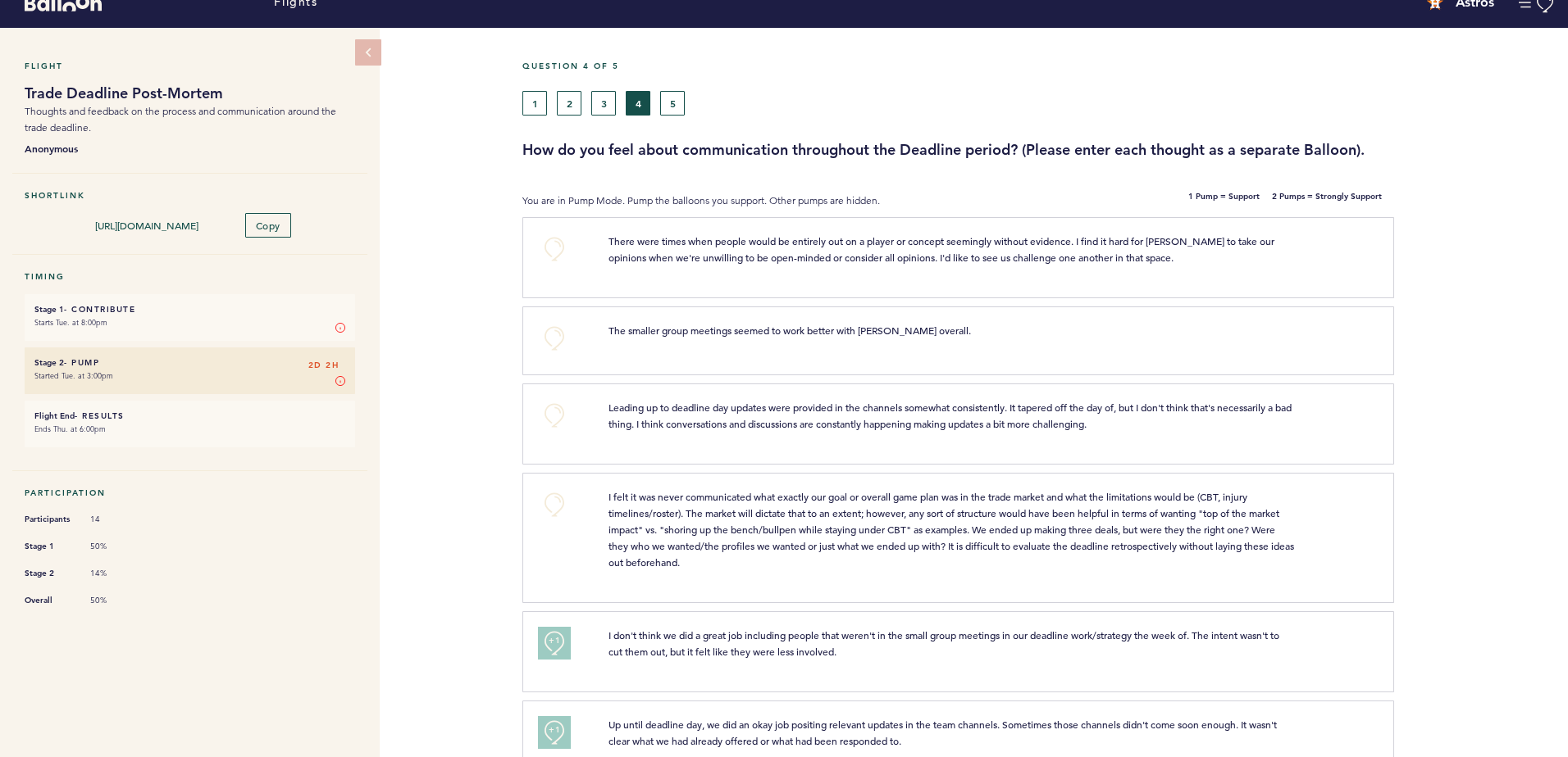
scroll to position [0, 0]
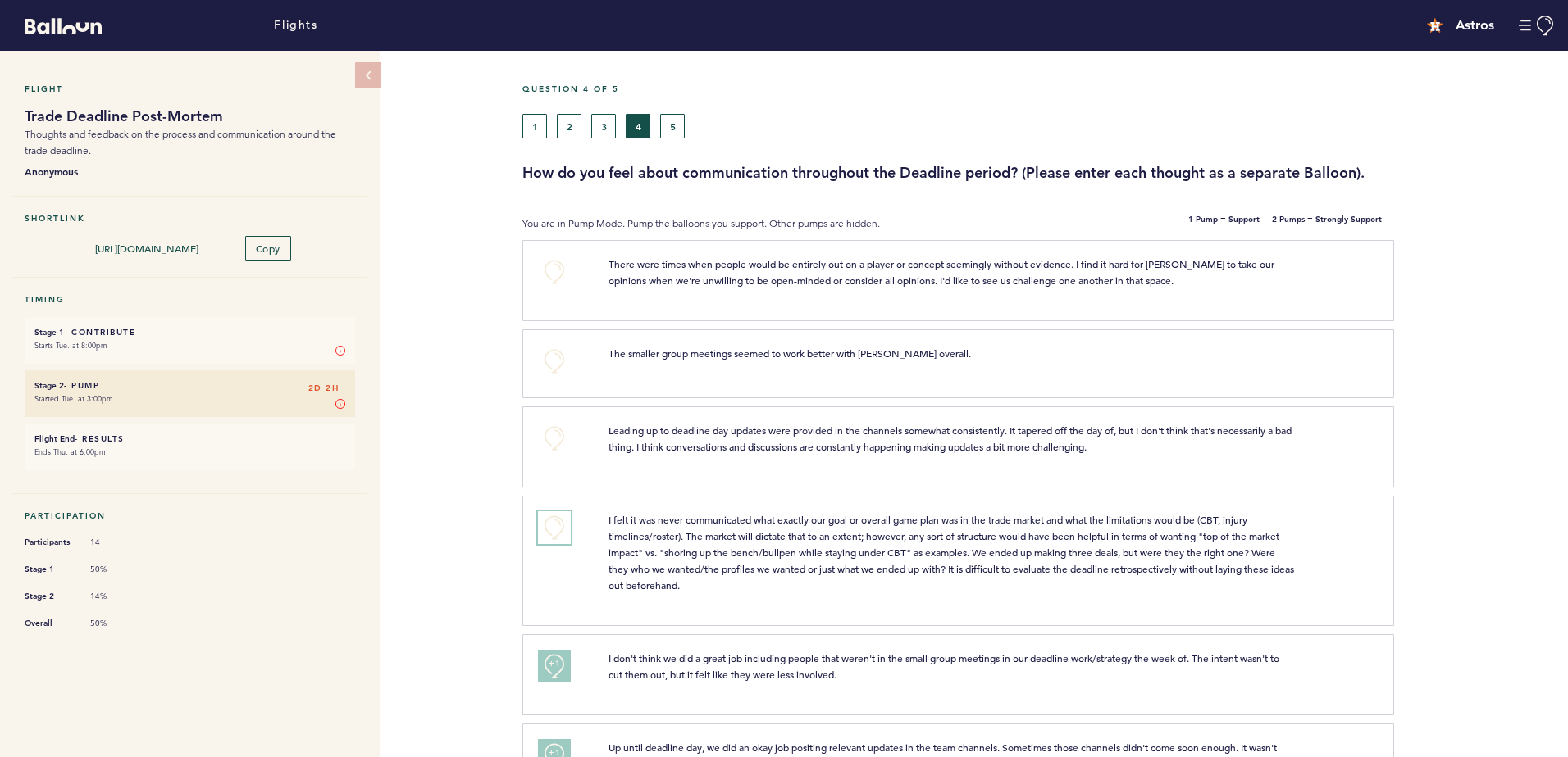
click at [547, 518] on button "+0" at bounding box center [554, 527] width 32 height 32
click at [547, 435] on button "+0" at bounding box center [554, 438] width 32 height 32
click at [473, 386] on div "Flight Trade Deadline Post-Mortem Thoughts and feedback on the process and comm…" at bounding box center [784, 404] width 1568 height 706
click at [552, 357] on button "+0" at bounding box center [554, 361] width 32 height 32
click at [552, 357] on span "+1" at bounding box center [555, 359] width 12 height 17
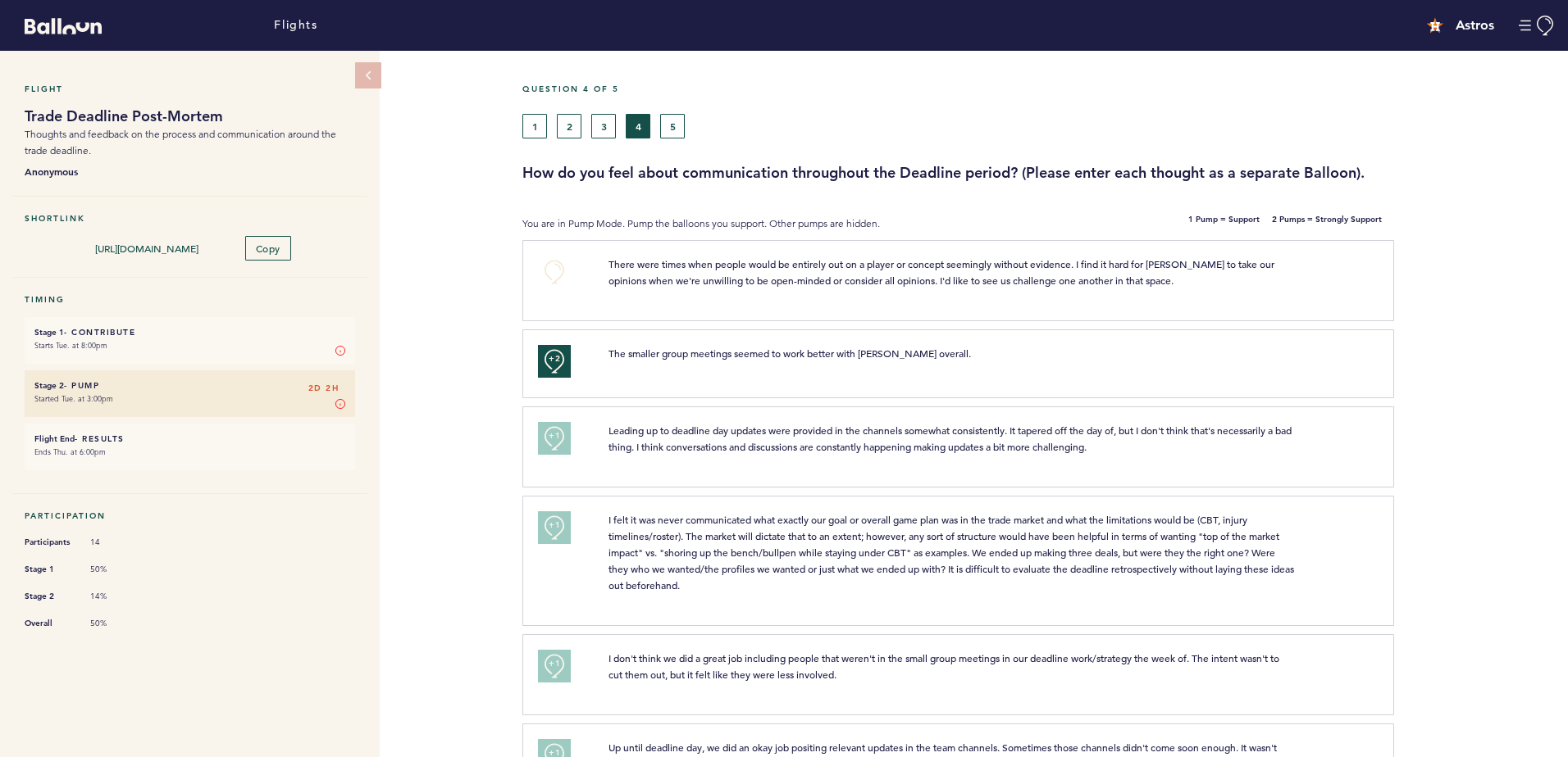
click at [502, 321] on div "Flight Trade Deadline Post-Mortem Thoughts and feedback on the process and comm…" at bounding box center [784, 404] width 1568 height 706
click at [551, 268] on button "+0" at bounding box center [554, 272] width 32 height 32
click at [665, 126] on button "5" at bounding box center [673, 126] width 25 height 25
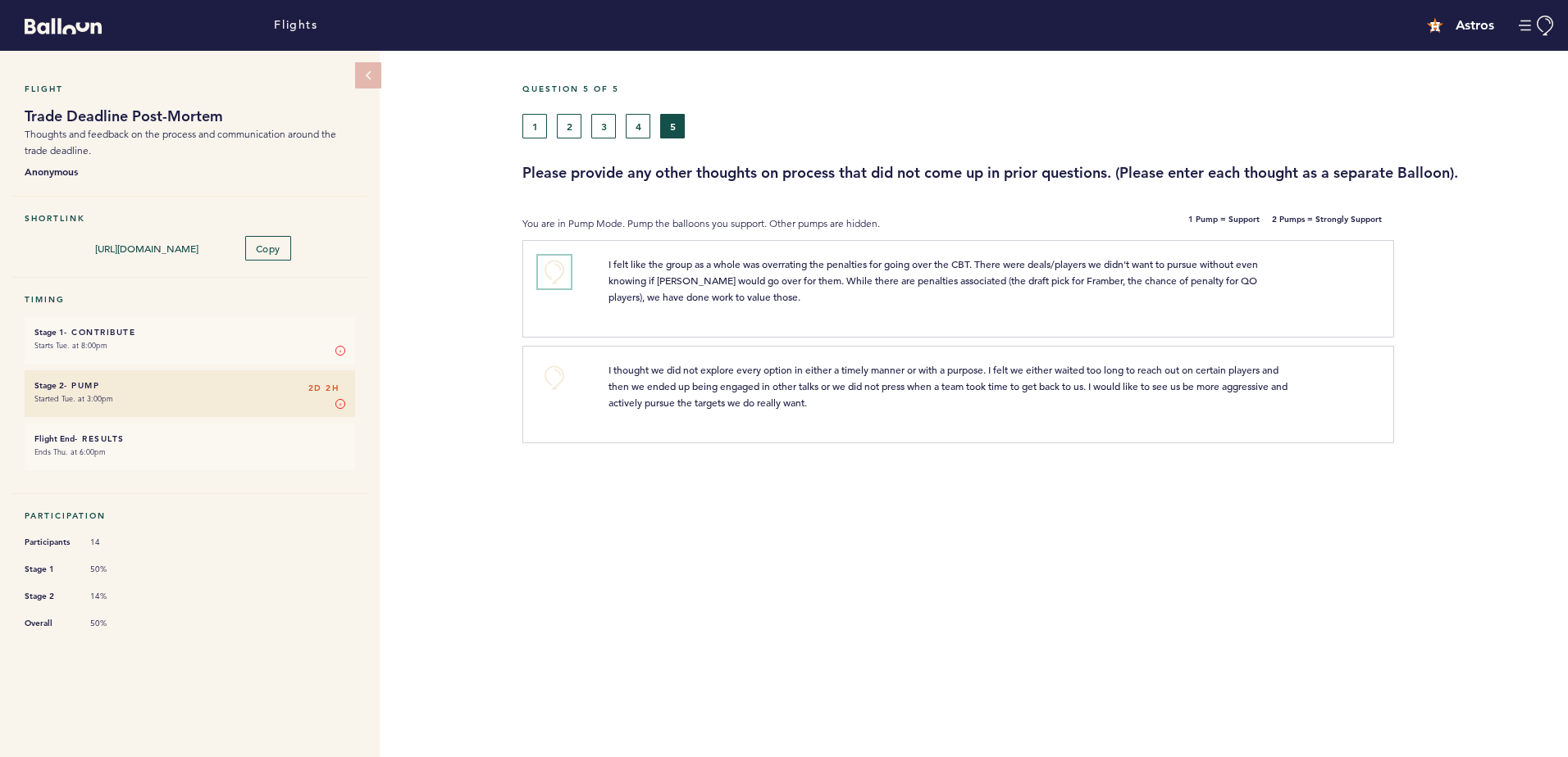
click at [550, 273] on button "+0" at bounding box center [554, 272] width 32 height 32
click at [550, 273] on span "+1" at bounding box center [555, 270] width 12 height 17
